Goal: Navigation & Orientation: Understand site structure

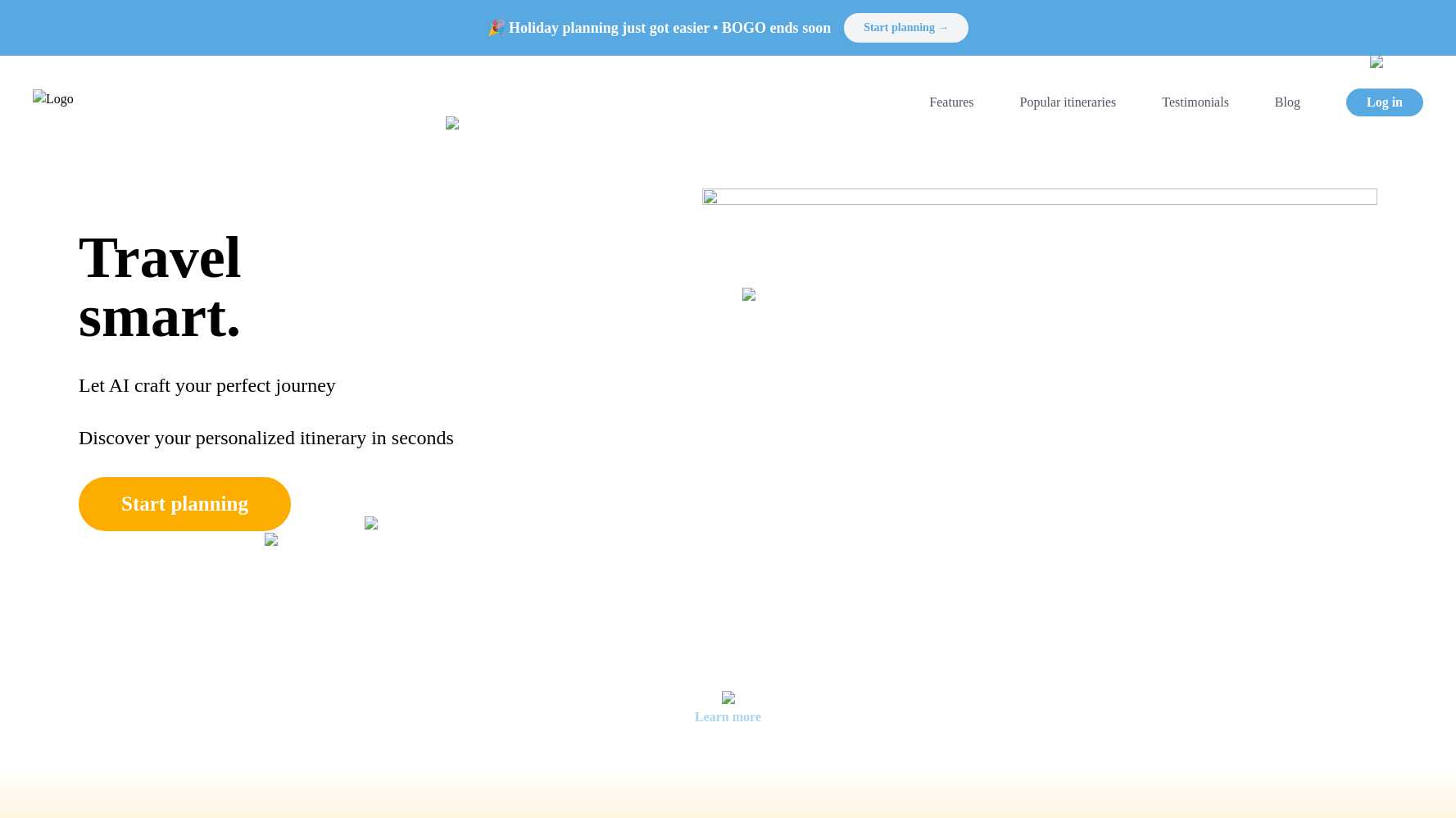
click at [930, 30] on button "Start planning →" at bounding box center [906, 28] width 125 height 30
click at [1202, 106] on link "Visa Checker" at bounding box center [1194, 102] width 71 height 20
click at [1292, 106] on link "Blog" at bounding box center [1287, 102] width 25 height 20
click at [1208, 95] on link "Visa Checker" at bounding box center [1194, 102] width 71 height 20
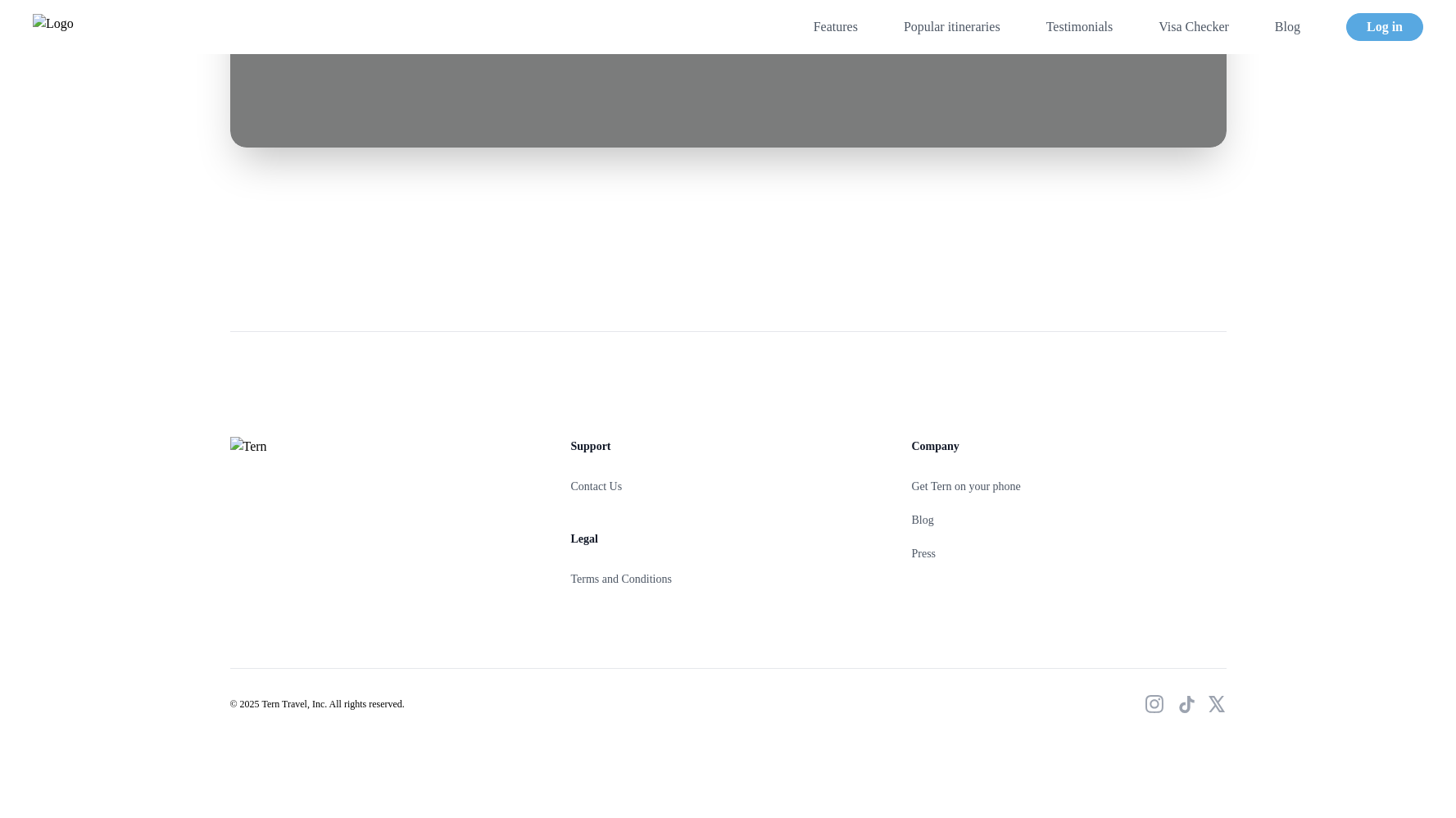
scroll to position [6556, 0]
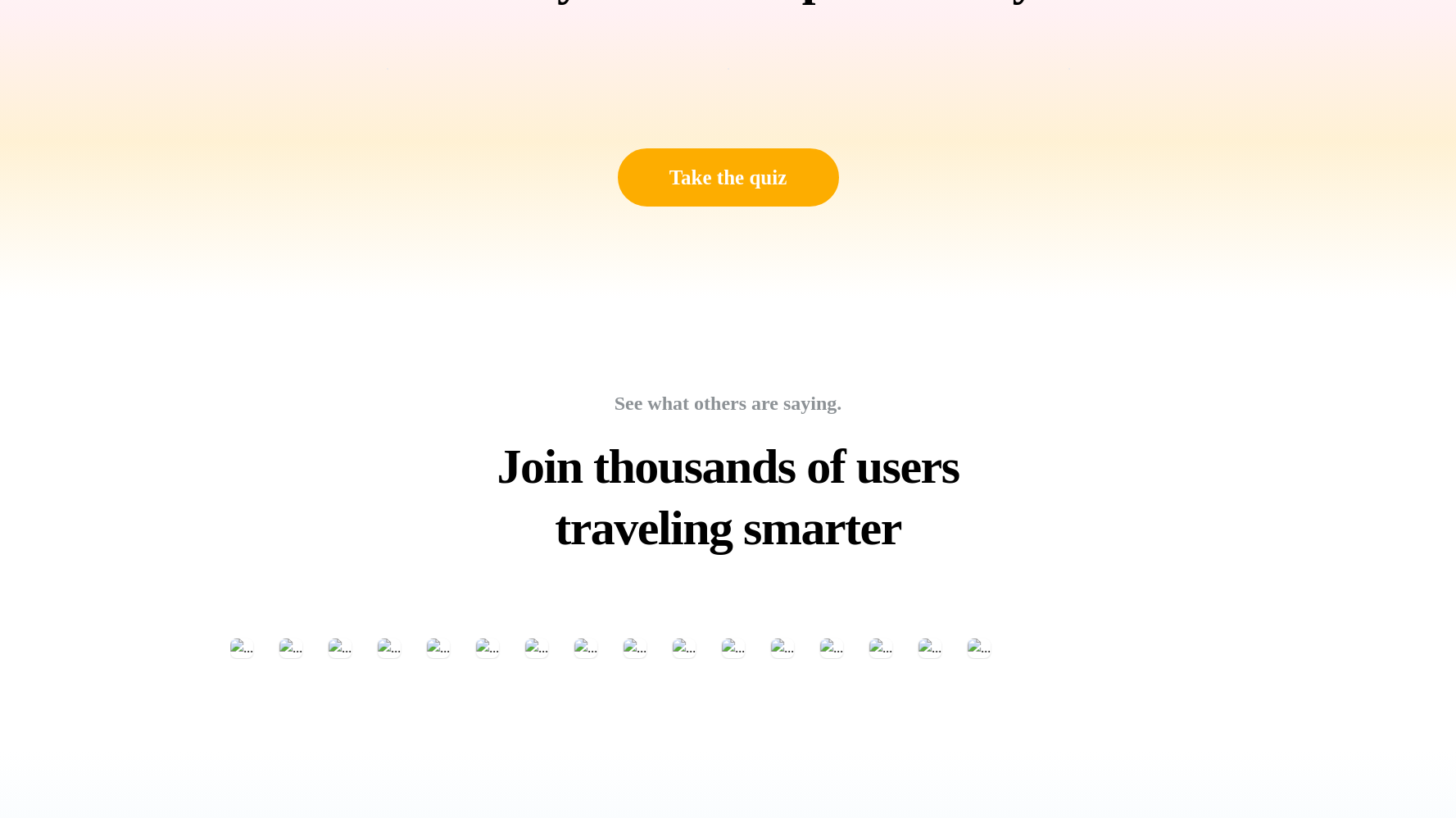
scroll to position [0, 0]
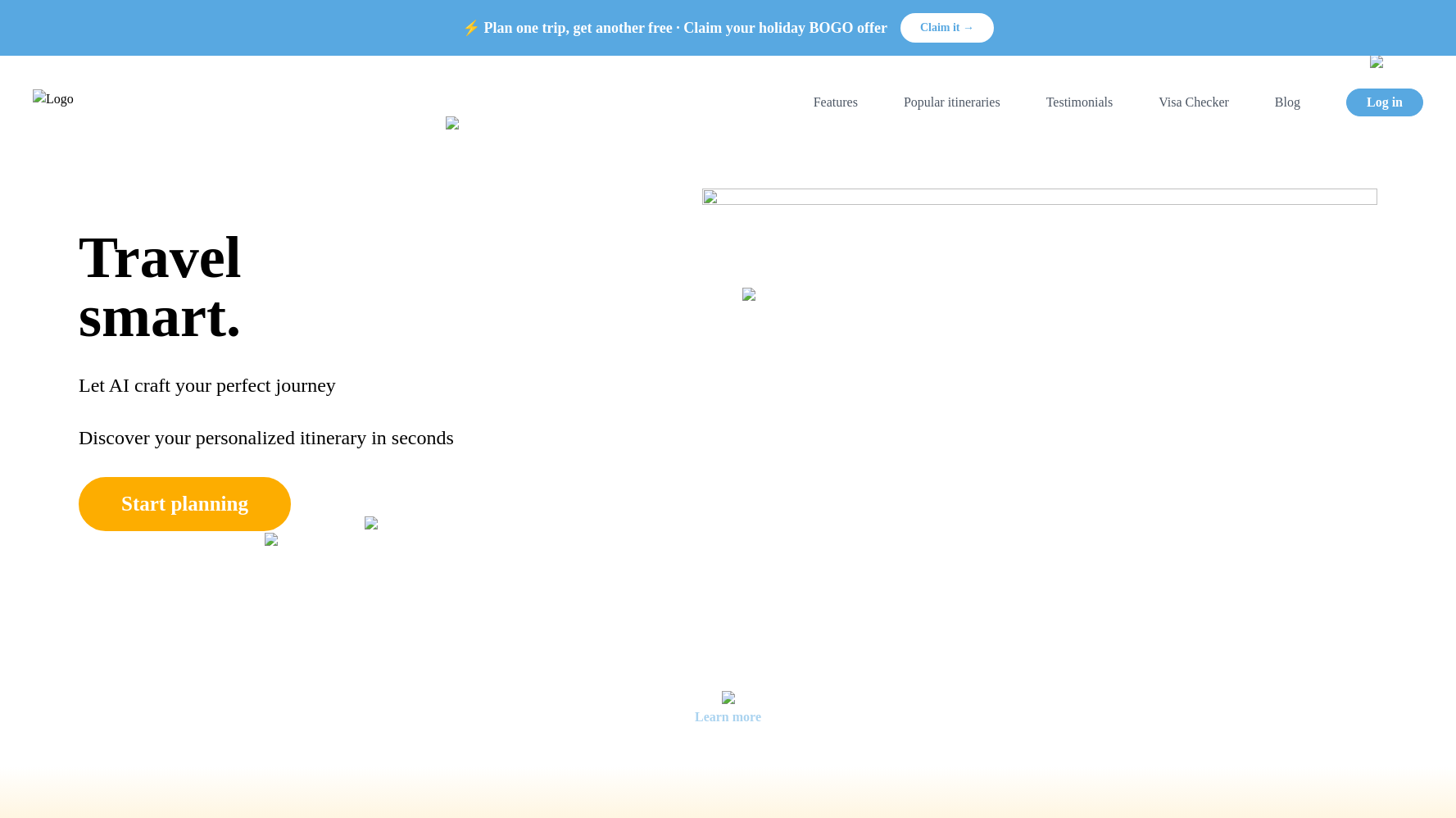
click at [74, 89] on img at bounding box center [54, 101] width 41 height 26
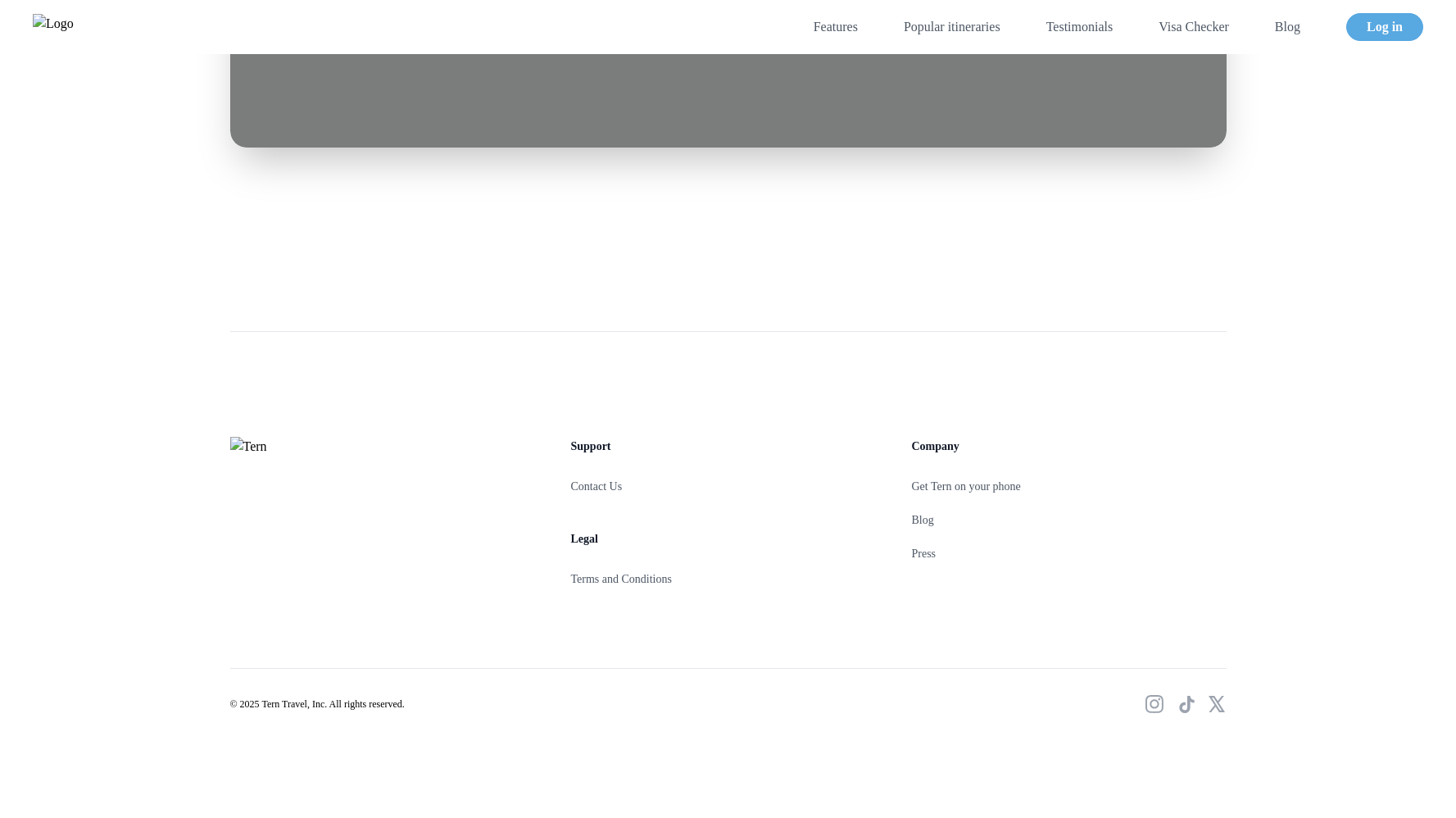
scroll to position [6519, 0]
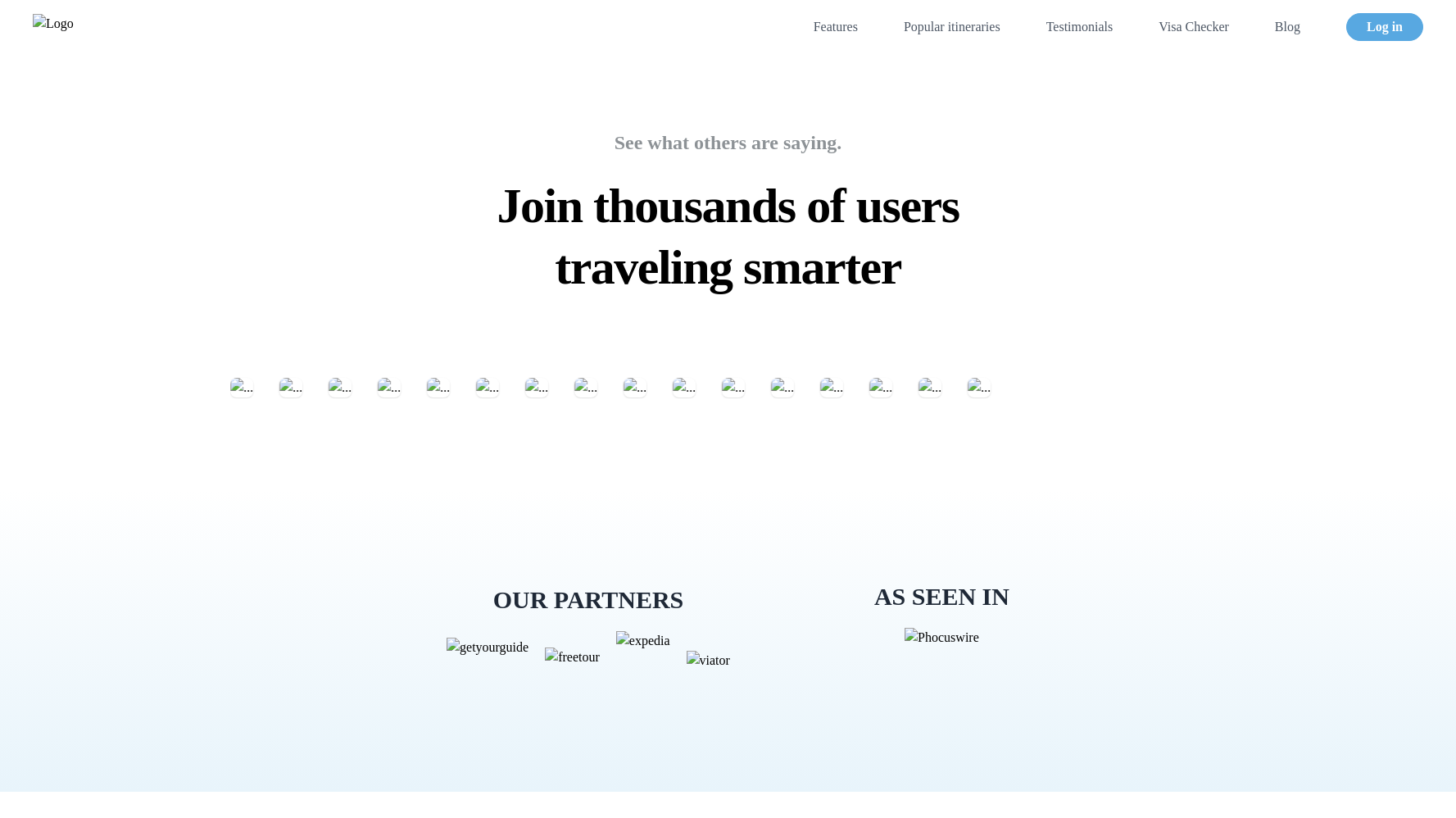
scroll to position [0, 0]
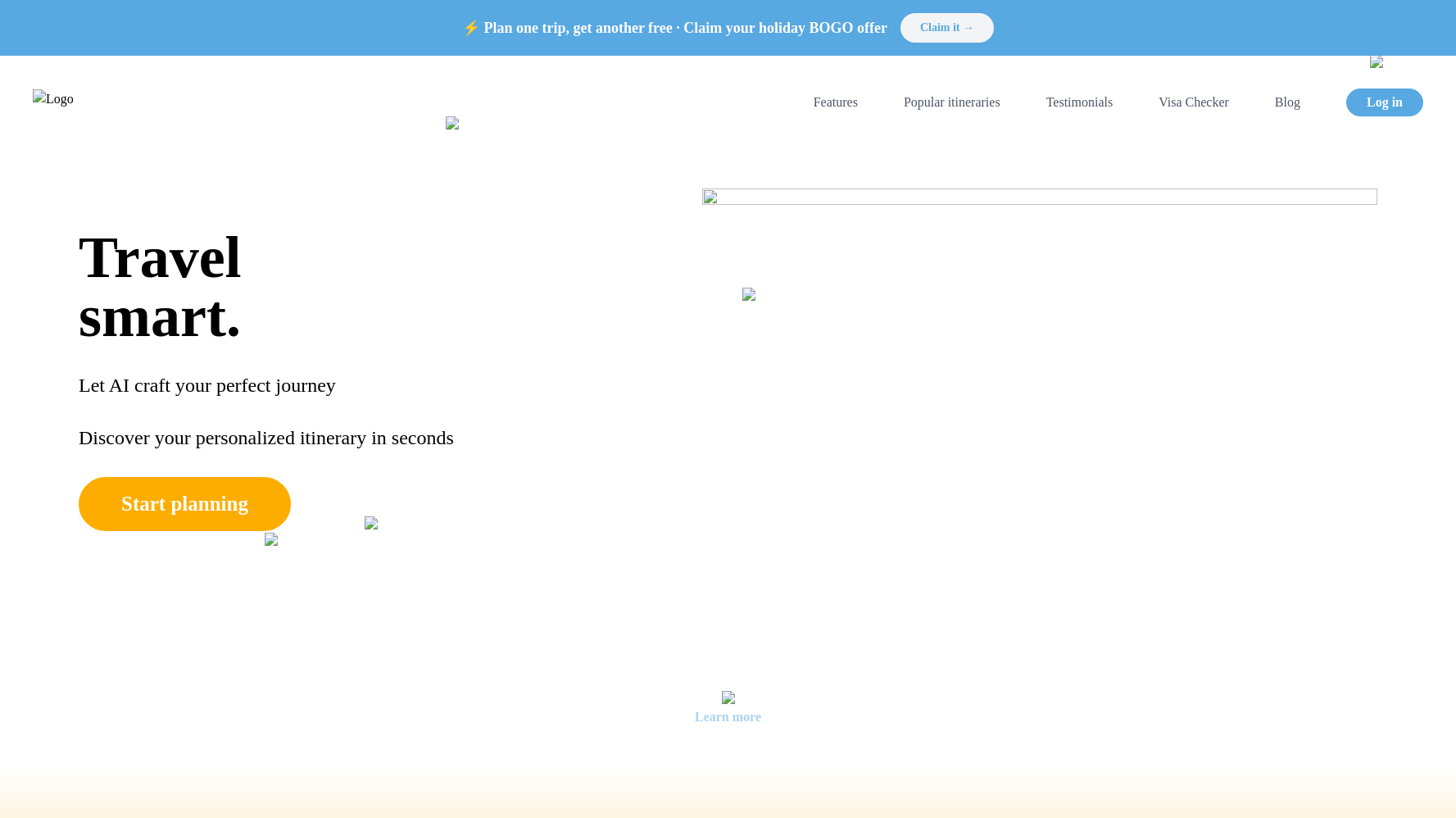
click at [944, 27] on button "Claim it →" at bounding box center [947, 28] width 93 height 30
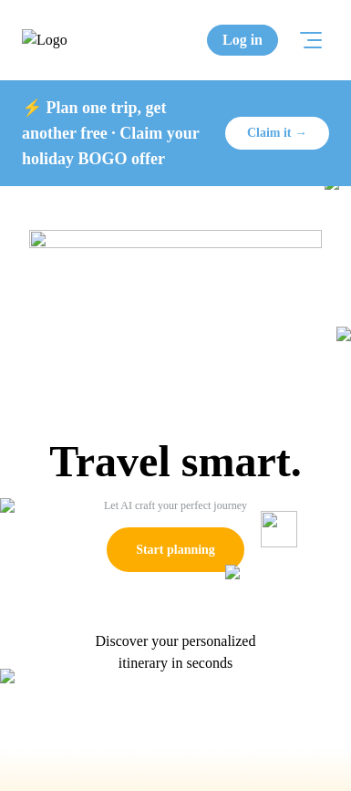
click at [323, 51] on button "Open menu" at bounding box center [311, 40] width 37 height 37
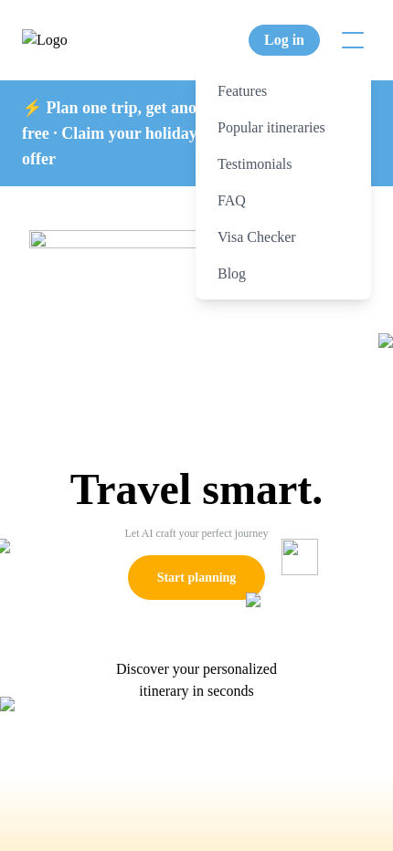
click at [344, 40] on div at bounding box center [352, 40] width 22 height 16
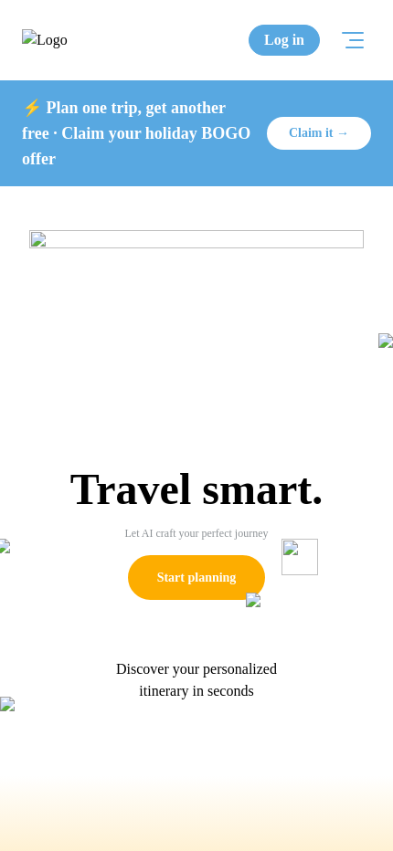
click at [344, 40] on div at bounding box center [352, 40] width 22 height 16
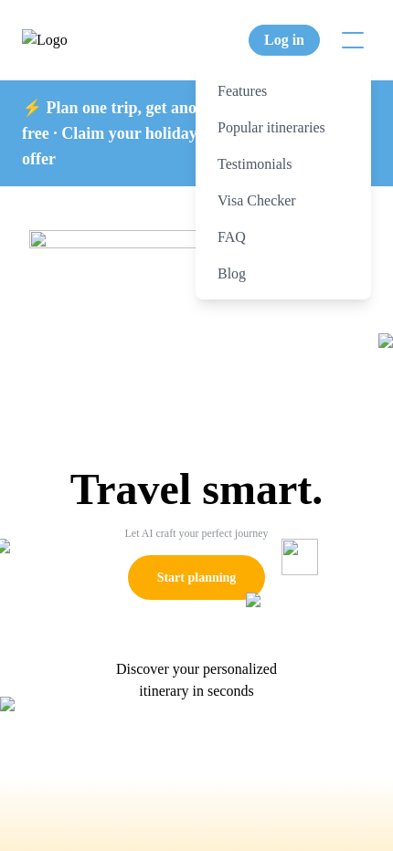
click at [372, 354] on div "Travel smart. Travel smart. Let AI craft your perfect journey Discover your per…" at bounding box center [196, 414] width 393 height 457
click at [347, 39] on div at bounding box center [352, 40] width 22 height 16
